Goal: Find specific page/section: Find specific page/section

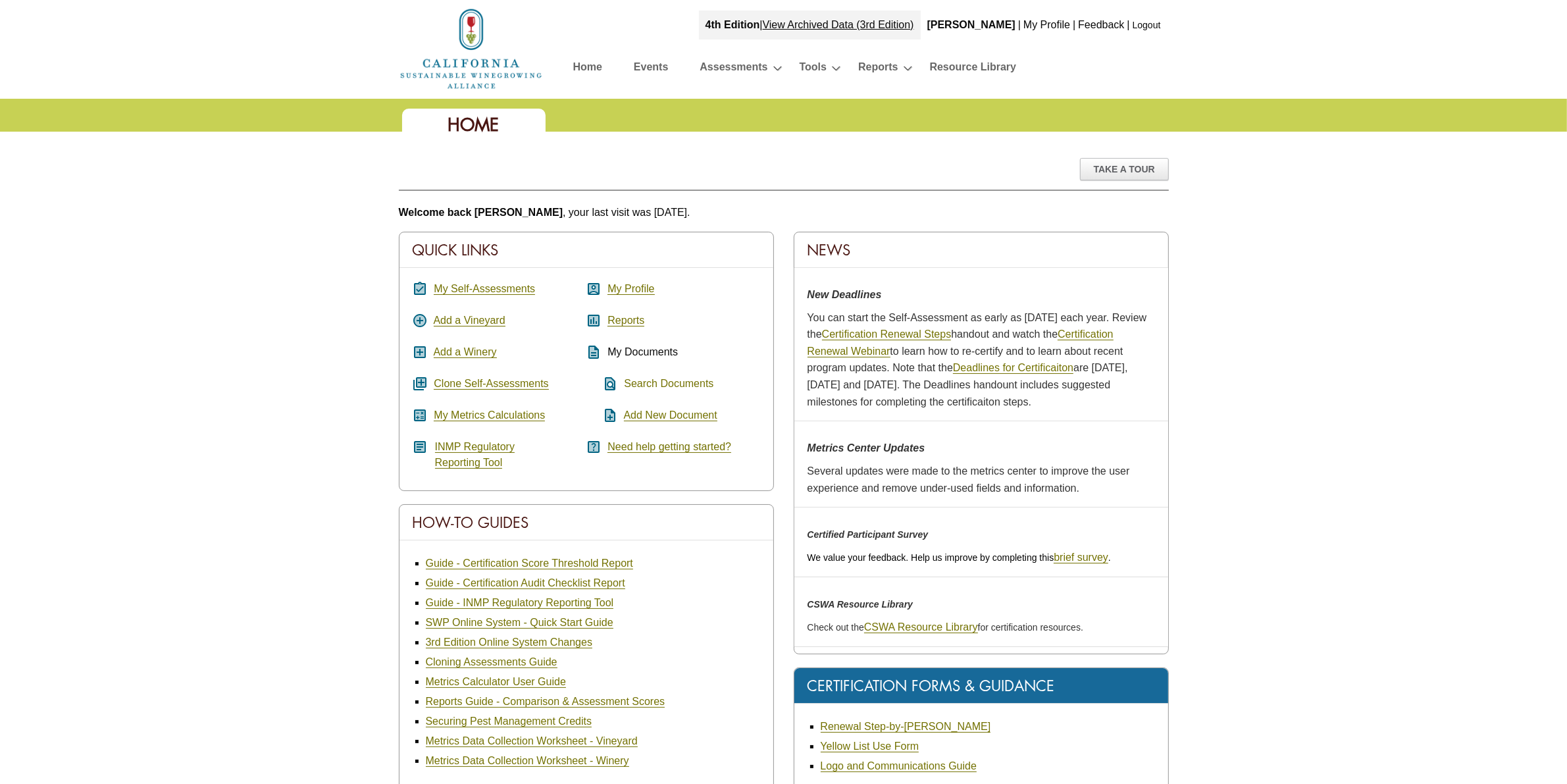
click at [663, 382] on link "Search Documents" at bounding box center [668, 383] width 89 height 12
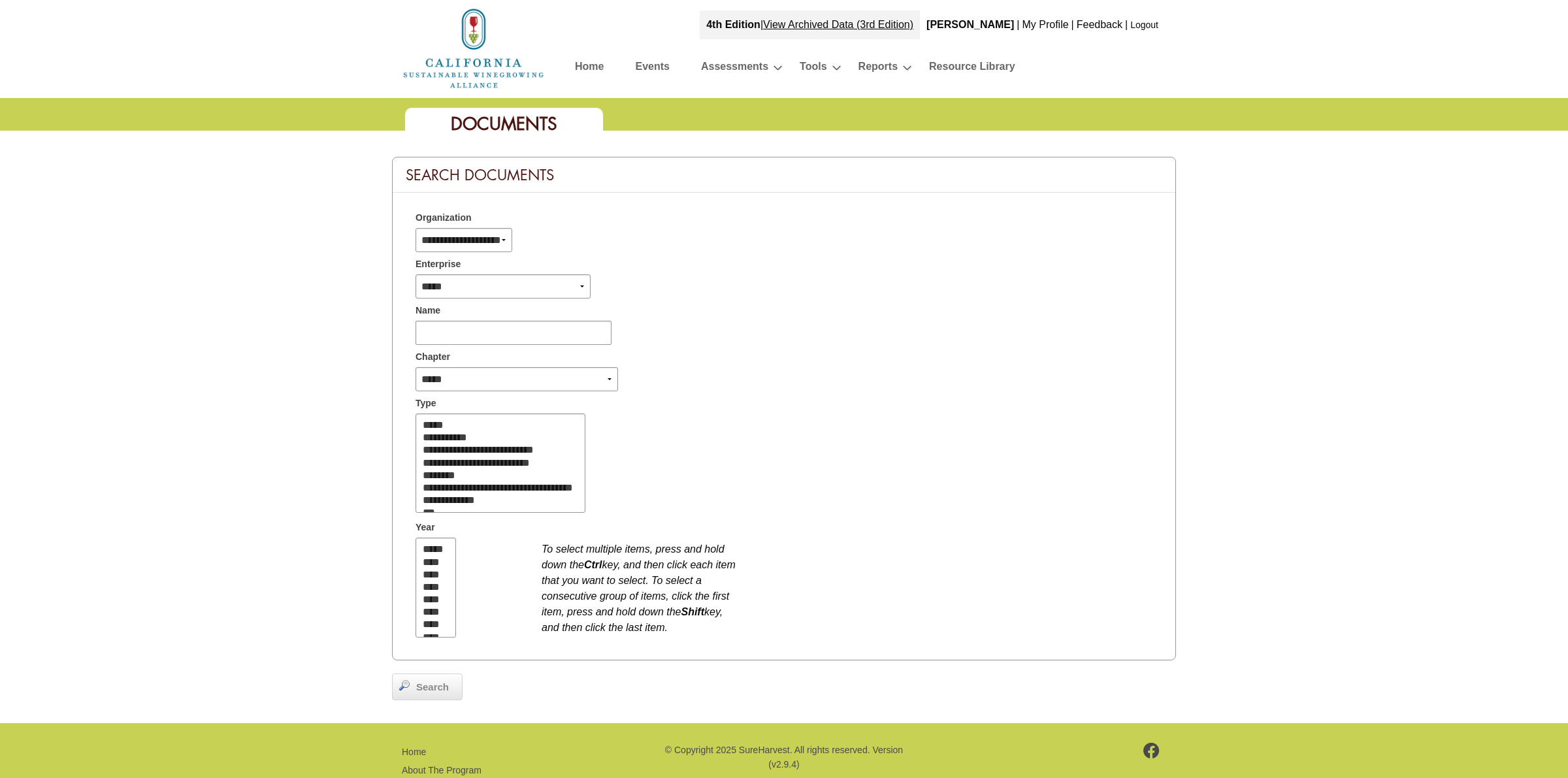
select select
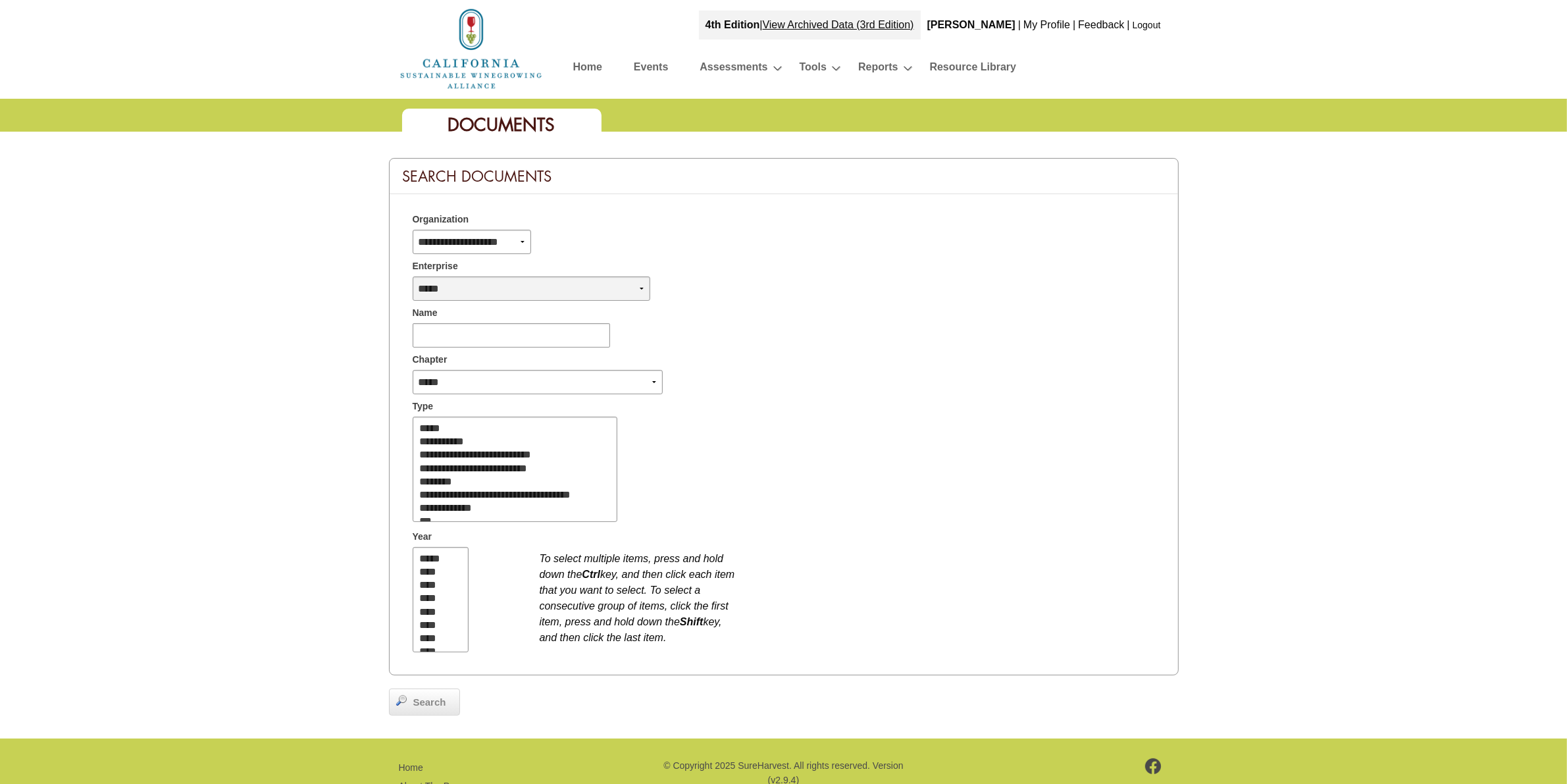
click at [518, 291] on select "**********" at bounding box center [532, 288] width 237 height 24
click at [836, 407] on div "Type" at bounding box center [784, 403] width 762 height 20
